Goal: Task Accomplishment & Management: Complete application form

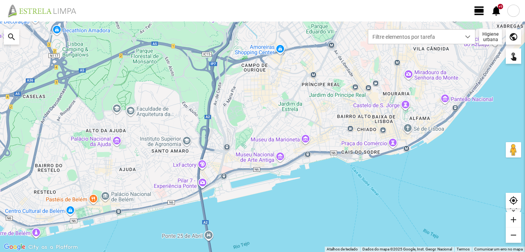
click at [479, 14] on span "view_day" at bounding box center [480, 11] width 12 height 12
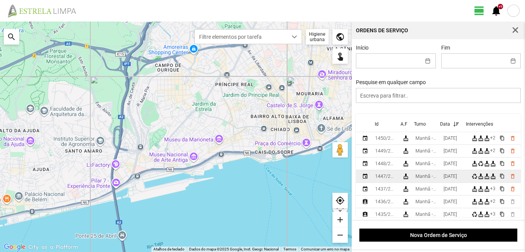
scroll to position [77, 0]
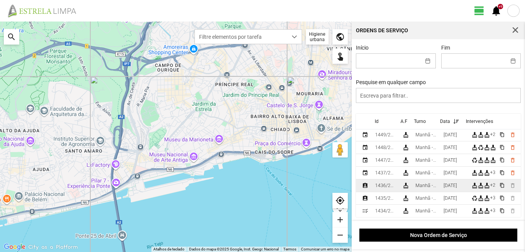
click at [450, 185] on div "[DATE]" at bounding box center [450, 185] width 13 height 5
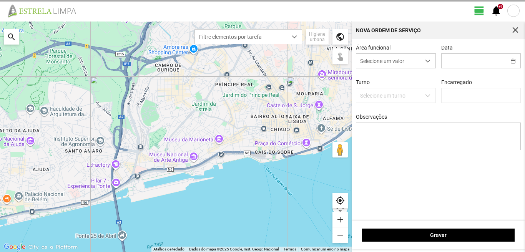
type input "[DATE]"
type input "[PERSON_NAME]"
type textarea "6-10- 17-39-descanso ao serviço-22-25-36-44-45-47-49-50"
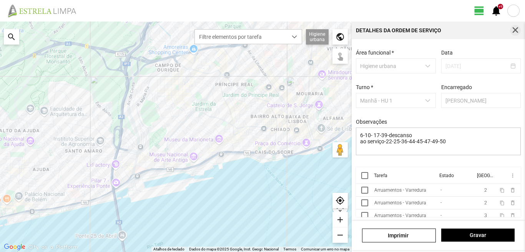
click at [515, 30] on span "button" at bounding box center [515, 30] width 7 height 7
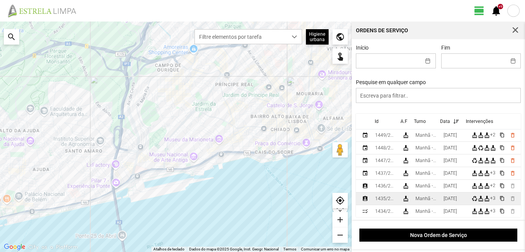
scroll to position [77, 0]
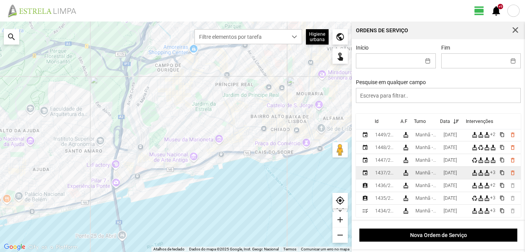
click at [449, 176] on div "[DATE]" at bounding box center [450, 172] width 13 height 5
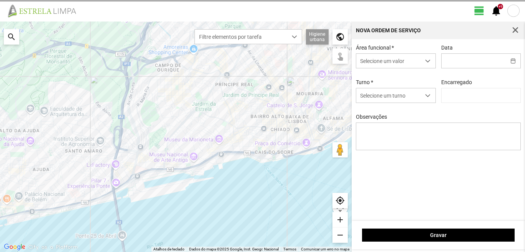
type input "[DATE]"
type input "[PERSON_NAME]"
type textarea "6-39-descanso ao serviço-10-17-22-25-36-44-45-47-49-50"
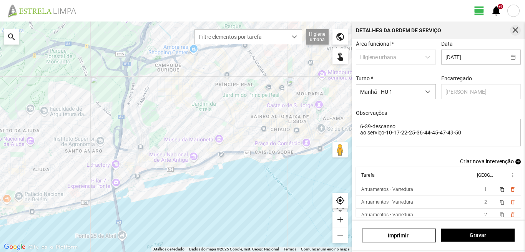
click at [515, 26] on button "button" at bounding box center [515, 30] width 11 height 11
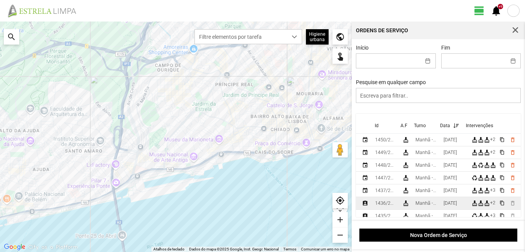
scroll to position [77, 0]
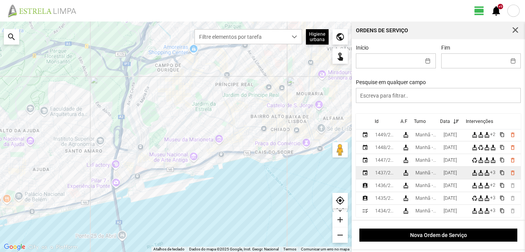
click at [447, 176] on div "[DATE]" at bounding box center [450, 172] width 13 height 5
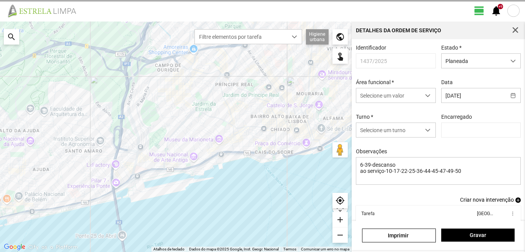
type input "[PERSON_NAME]"
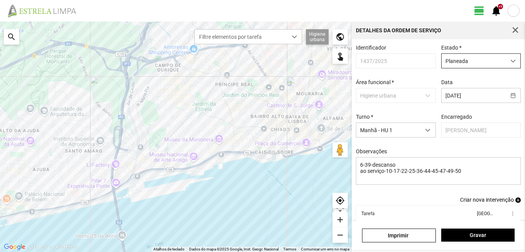
click at [465, 59] on span "Planeada" at bounding box center [474, 61] width 64 height 14
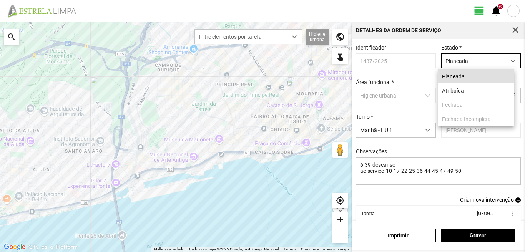
scroll to position [4, 34]
click at [442, 93] on li "Atribuída" at bounding box center [476, 90] width 76 height 14
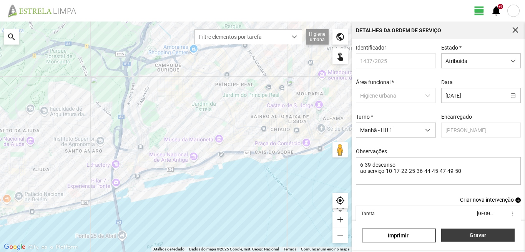
click at [472, 233] on span "Gravar" at bounding box center [477, 235] width 65 height 6
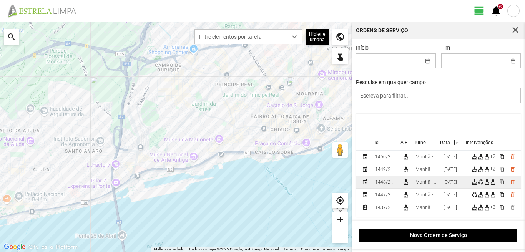
scroll to position [77, 0]
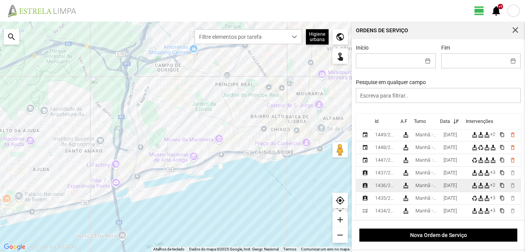
click at [457, 188] on div "[DATE]" at bounding box center [450, 185] width 13 height 5
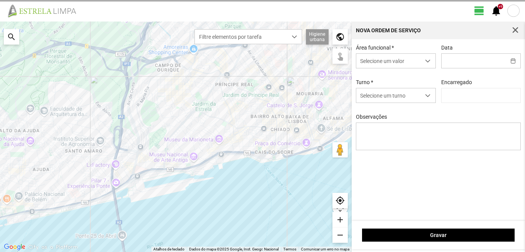
type input "[PERSON_NAME]"
type input "[DATE]"
type textarea "6-10- 17-39-descanso ao serviço-22-25-36-44-45-47-49-50"
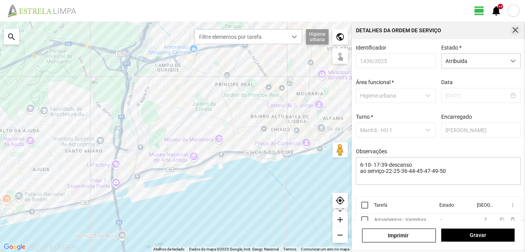
click at [516, 27] on button "button" at bounding box center [515, 30] width 11 height 11
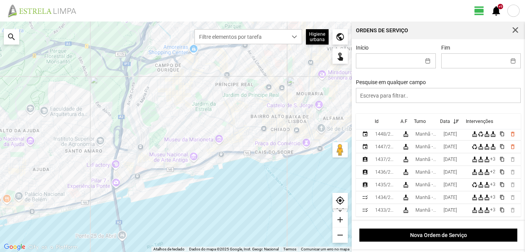
scroll to position [77, 0]
click at [453, 160] on div "[DATE]" at bounding box center [450, 160] width 13 height 5
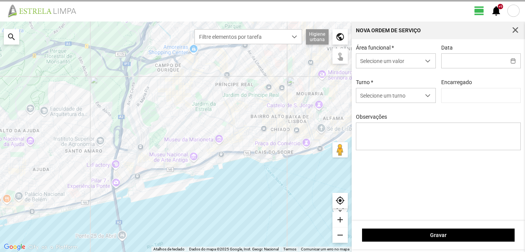
type input "[DATE]"
type textarea "39-baixa Eo38-36-47-25-49-descanso Ao serviço-6-10-17-22-44-45-50"
type input "[PERSON_NAME]"
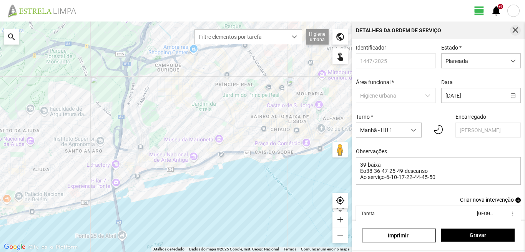
click at [513, 27] on span "button" at bounding box center [515, 30] width 7 height 7
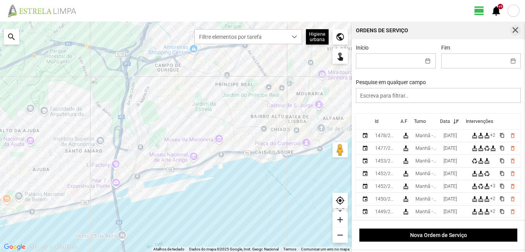
click at [515, 30] on span "button" at bounding box center [515, 30] width 7 height 7
